Goal: Task Accomplishment & Management: Manage account settings

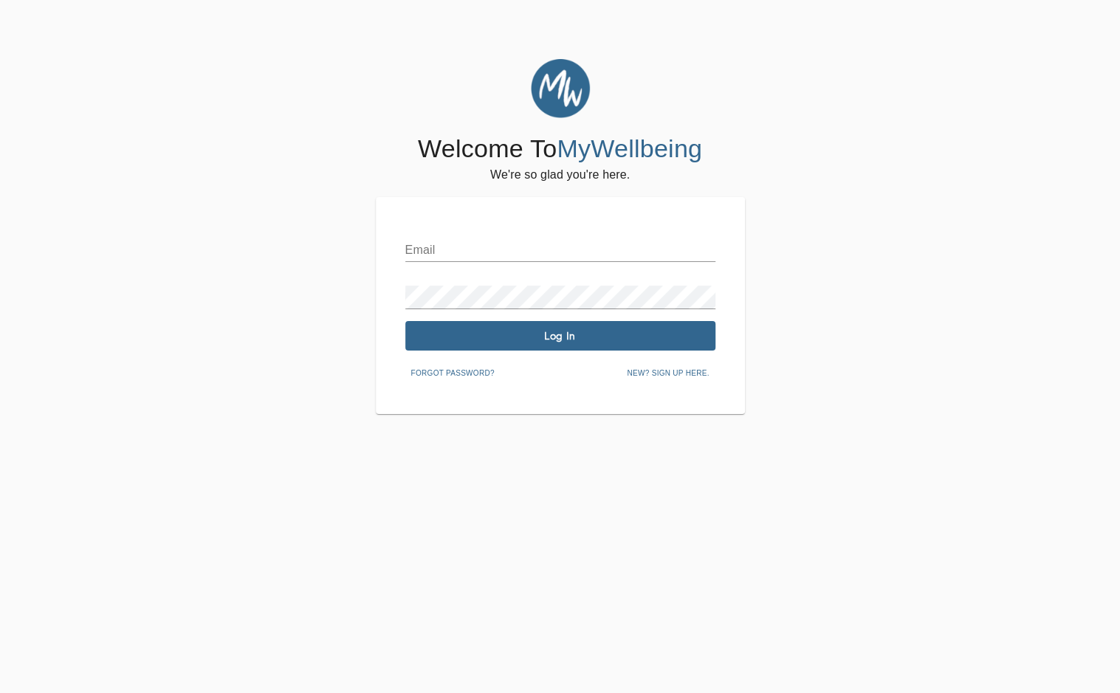
type input "[EMAIL_ADDRESS][DOMAIN_NAME]"
click at [408, 335] on button "Log In" at bounding box center [560, 336] width 310 height 30
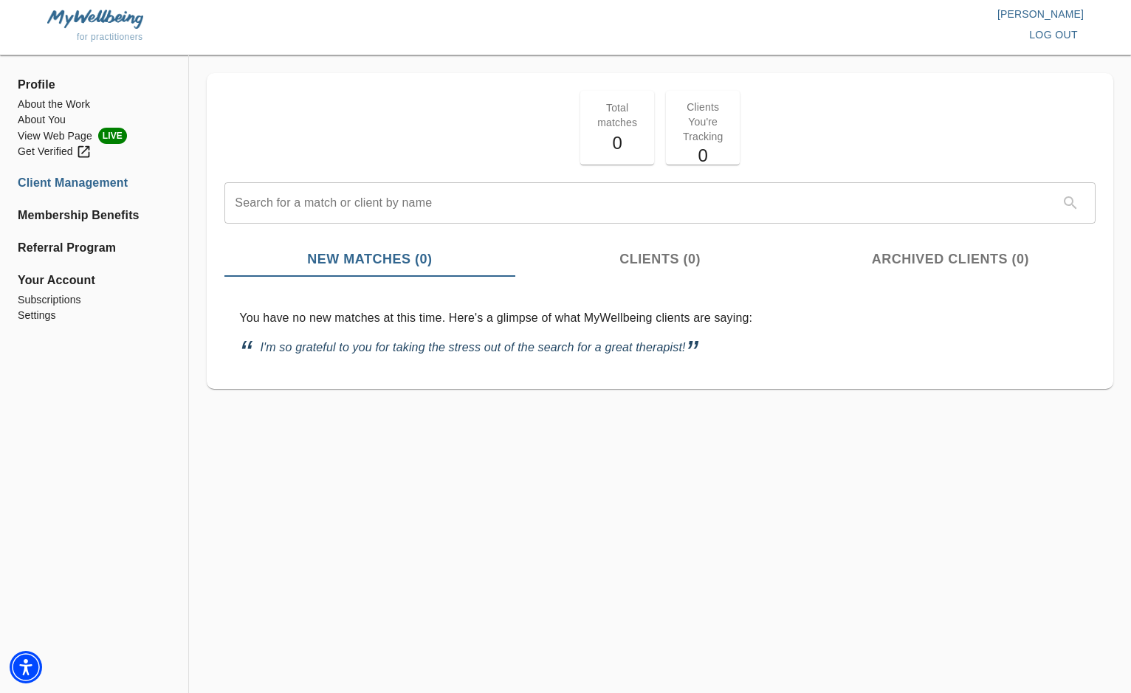
click at [669, 257] on span "Clients (0)" at bounding box center [660, 260] width 272 height 20
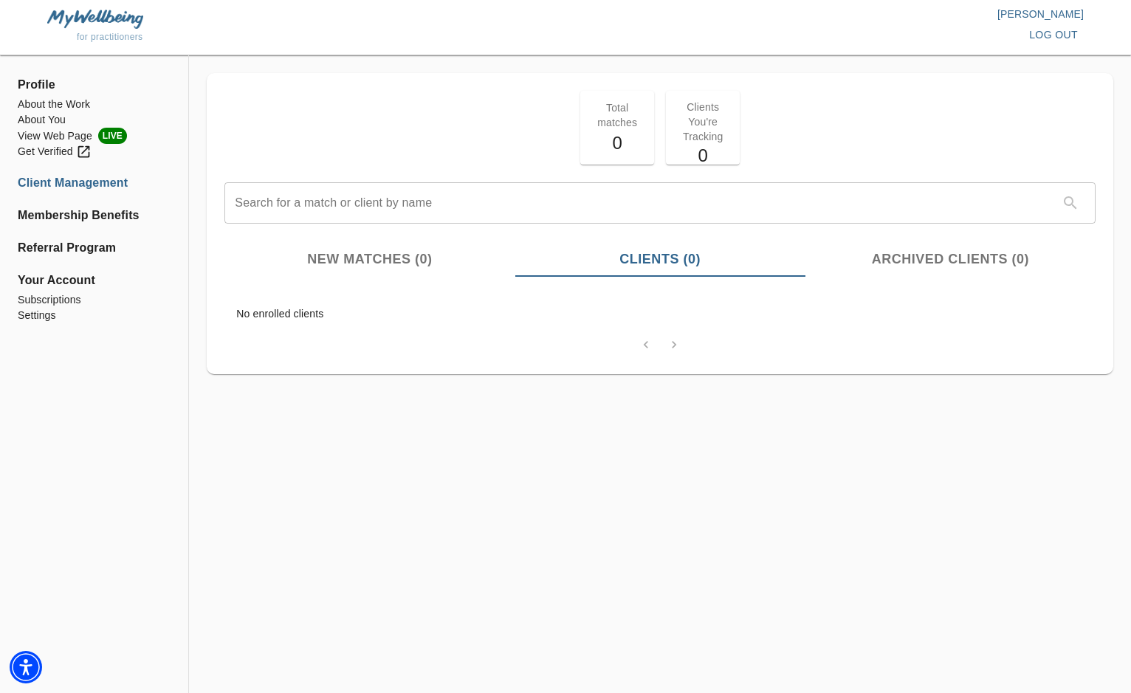
click at [912, 254] on span "Archived Clients (0)" at bounding box center [951, 260] width 272 height 20
click at [417, 259] on span "New Matches (0)" at bounding box center [369, 260] width 272 height 20
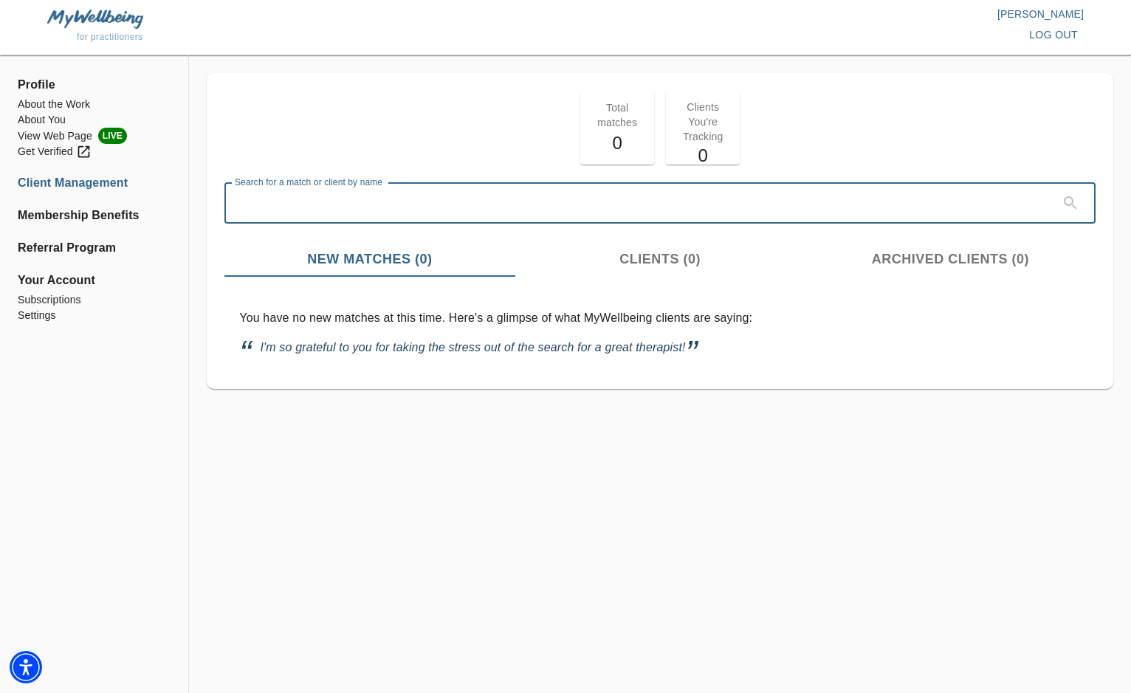
click at [485, 208] on input "text" at bounding box center [642, 202] width 837 height 41
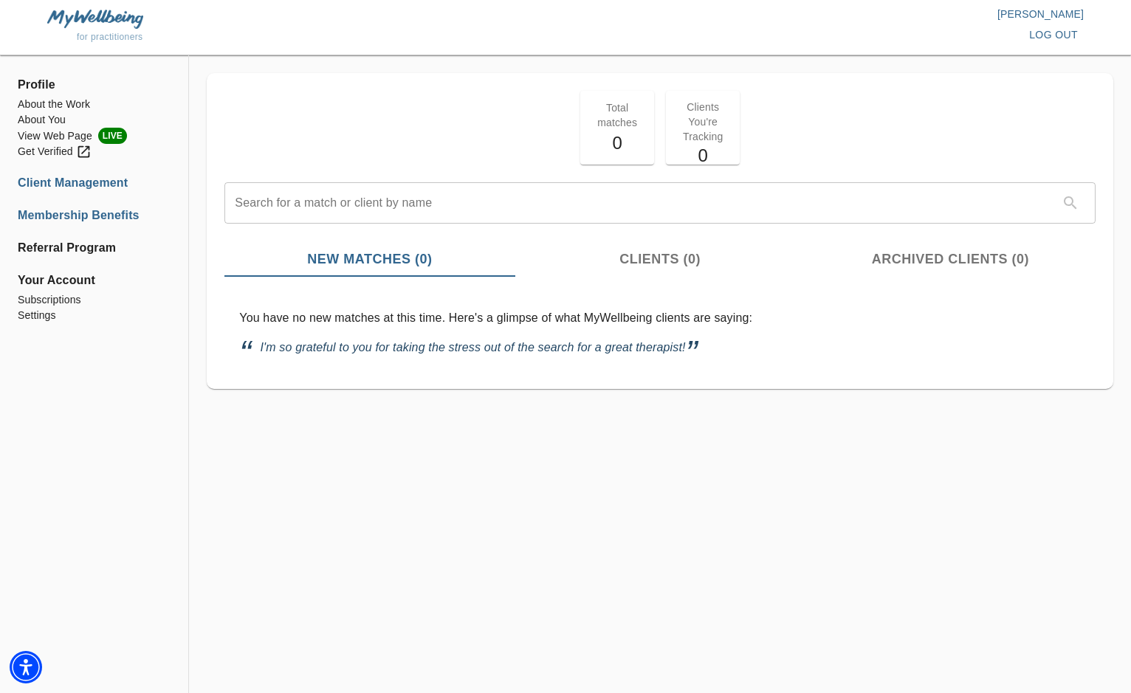
click at [78, 216] on li "Membership Benefits" at bounding box center [94, 216] width 153 height 18
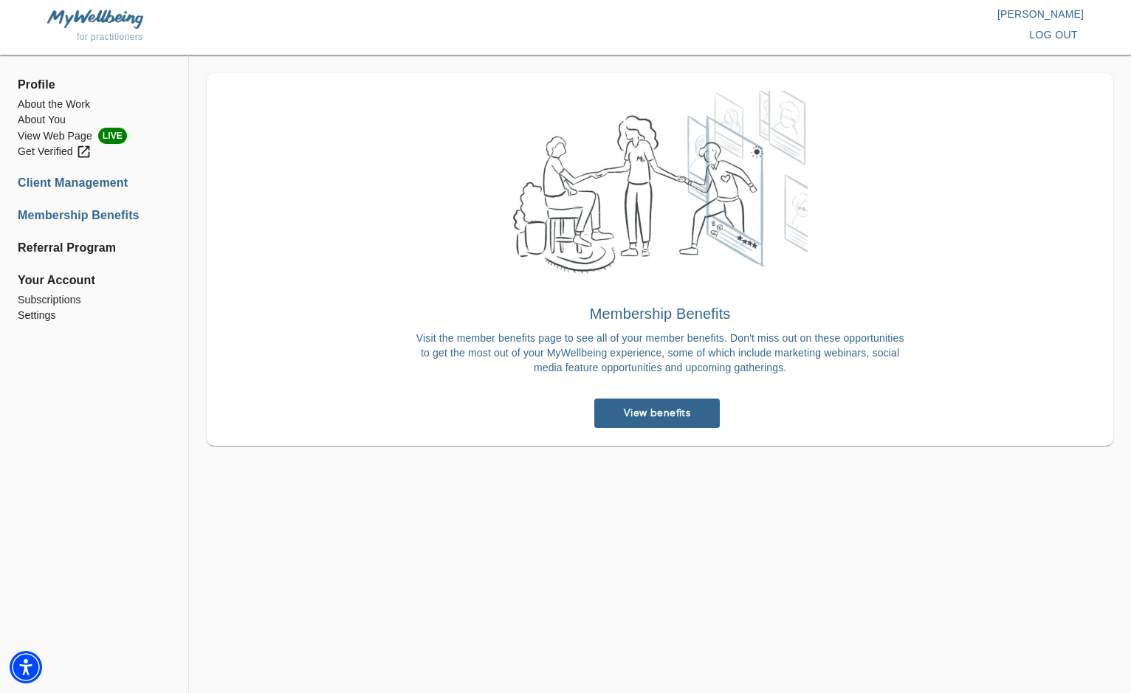
click at [91, 191] on li "Client Management" at bounding box center [94, 183] width 153 height 18
